Goal: Task Accomplishment & Management: Manage account settings

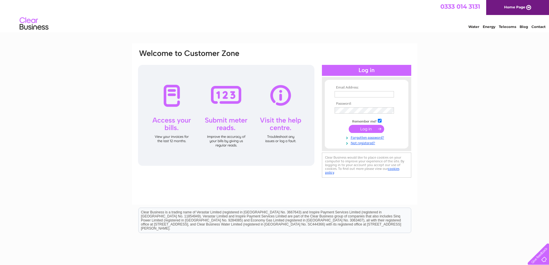
click at [358, 95] on input "text" at bounding box center [364, 94] width 59 height 6
type input "n.azeemjedi@gmail.com"
click at [372, 130] on input "submit" at bounding box center [366, 129] width 35 height 8
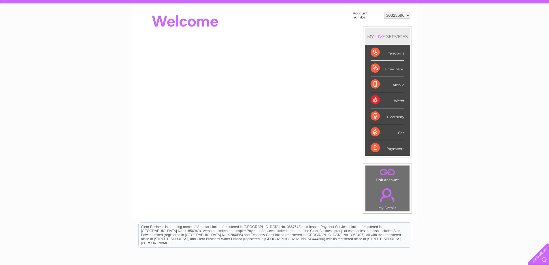
scroll to position [50, 0]
click at [374, 117] on div "Electricity" at bounding box center [388, 117] width 34 height 16
click at [401, 117] on div "Electricity" at bounding box center [388, 117] width 34 height 16
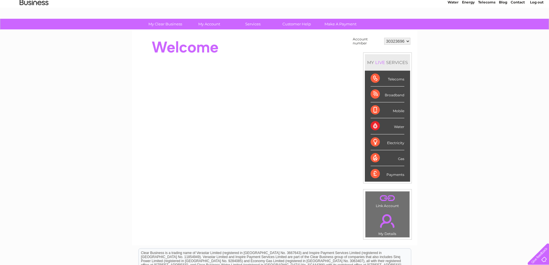
scroll to position [0, 0]
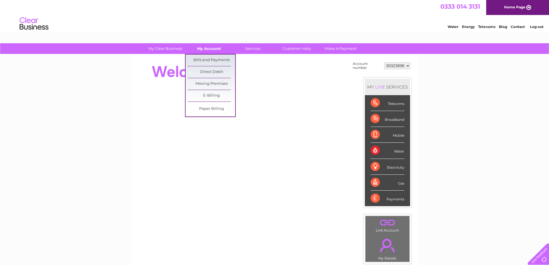
click at [208, 50] on link "My Account" at bounding box center [209, 48] width 48 height 11
click at [209, 57] on link "Bills and Payments" at bounding box center [212, 60] width 48 height 12
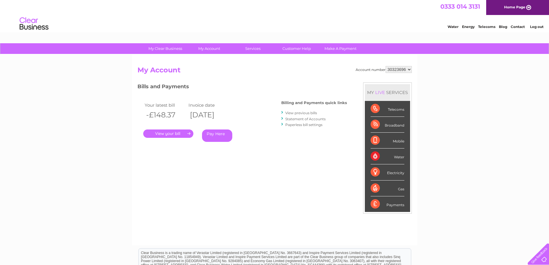
click at [163, 131] on link "." at bounding box center [168, 133] width 50 height 8
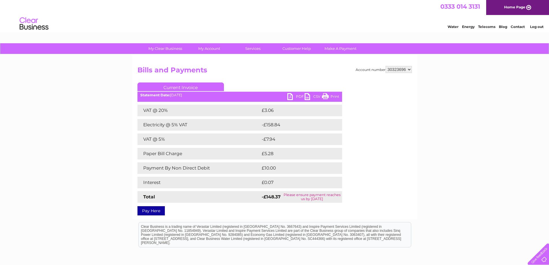
click at [294, 95] on link "PDF" at bounding box center [295, 97] width 17 height 8
